Goal: Find specific page/section: Find specific page/section

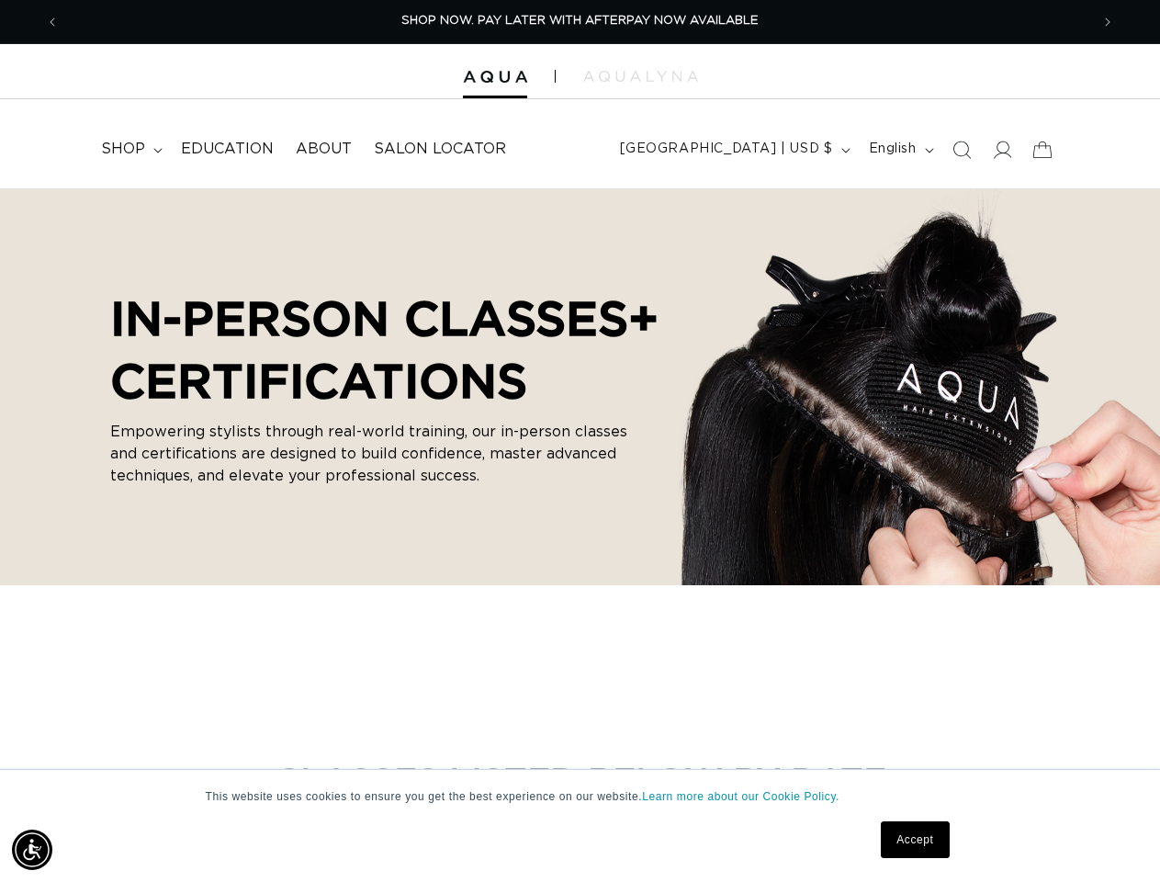
scroll to position [0, 2060]
click at [580, 441] on p "Empowering stylists through real-world training, our in-person classes and cert…" at bounding box center [376, 454] width 533 height 66
click at [32, 850] on img "Accessibility Menu" at bounding box center [32, 850] width 40 height 40
